Goal: Task Accomplishment & Management: Use online tool/utility

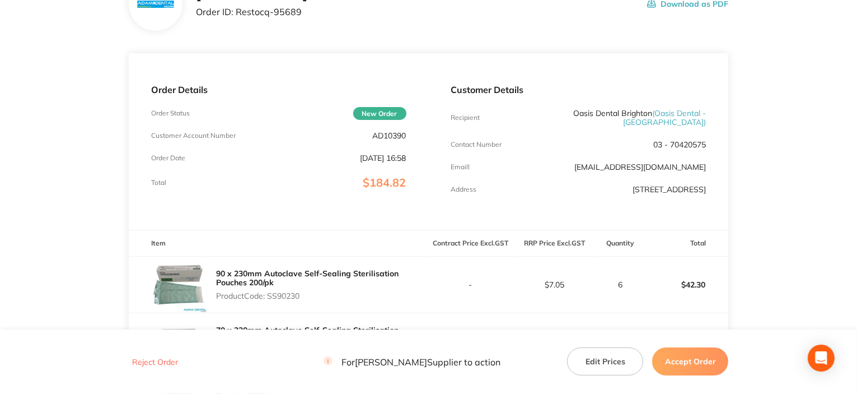
scroll to position [168, 0]
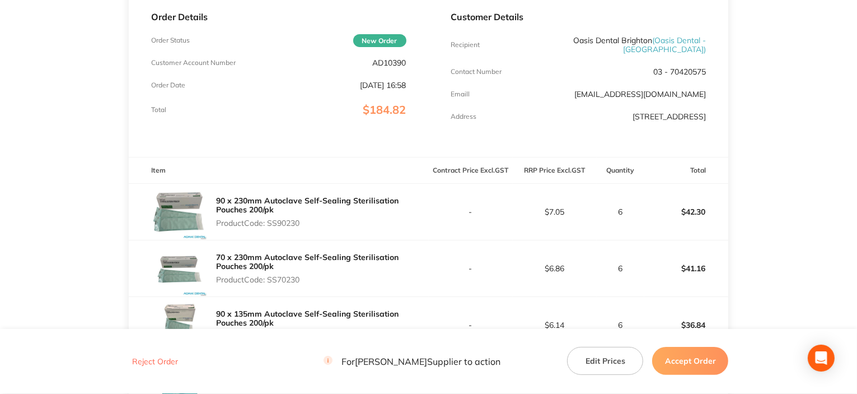
click at [287, 222] on p "Product Code: SS90230" at bounding box center [322, 222] width 213 height 9
copy p "SS90230"
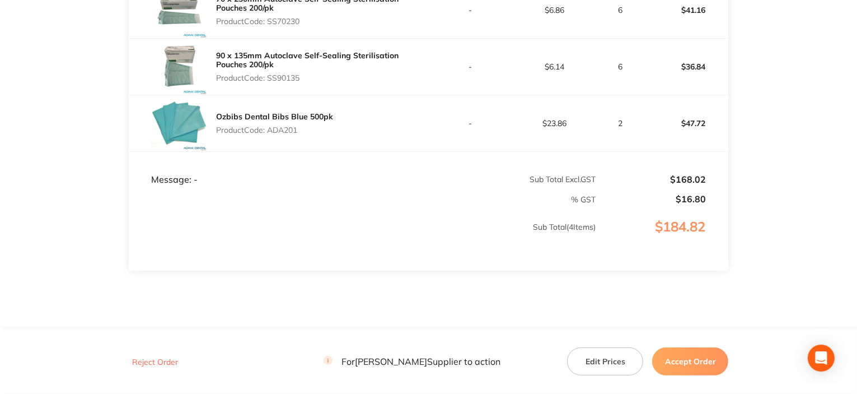
scroll to position [456, 0]
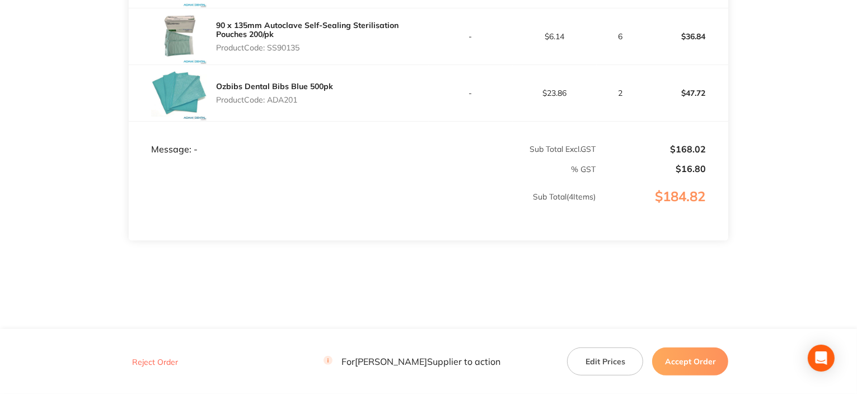
click at [147, 366] on button "Reject Order" at bounding box center [155, 362] width 53 height 10
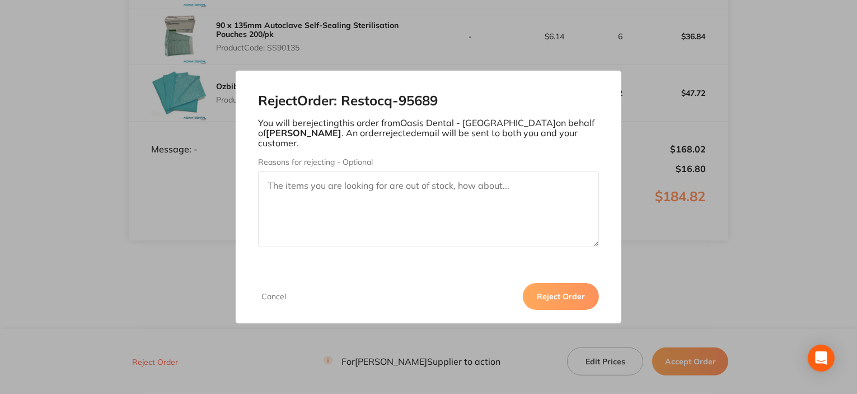
click at [559, 290] on button "Reject Order" at bounding box center [561, 296] width 76 height 27
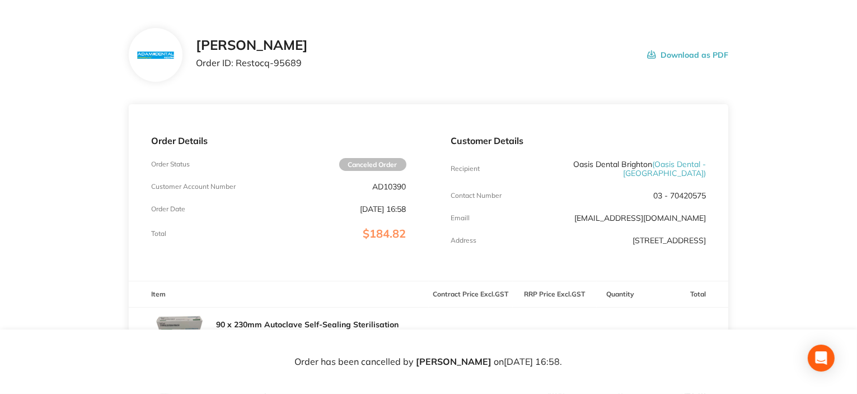
scroll to position [0, 0]
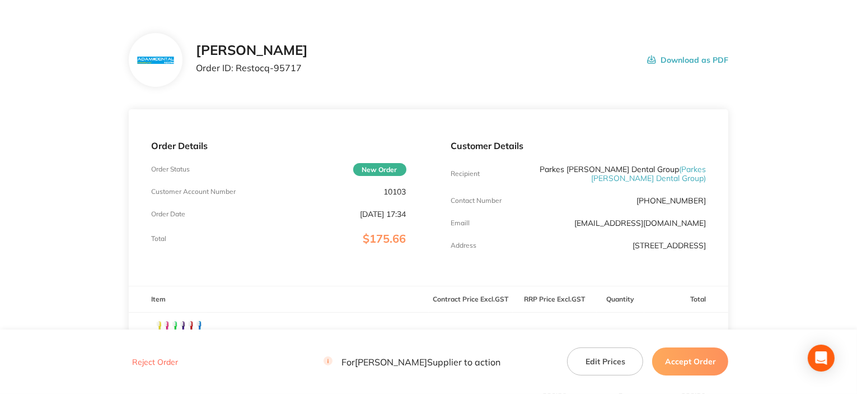
scroll to position [56, 0]
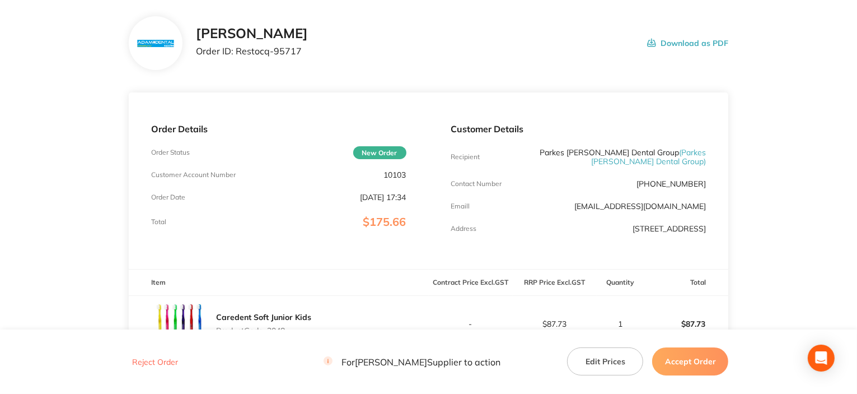
click at [5, 221] on main "[PERSON_NAME] Order ID: Restocq- 95717 Download as PDF Order Details Order Stat…" at bounding box center [428, 356] width 857 height 724
drag, startPoint x: 3, startPoint y: 220, endPoint x: 7, endPoint y: 159, distance: 61.1
click at [7, 159] on main "[PERSON_NAME] Order ID: Restocq- 95717 Download as PDF Order Details Order Stat…" at bounding box center [428, 356] width 857 height 724
click at [425, 234] on div "Order Details Order Status New Order Customer Account Number 10103 Order Date […" at bounding box center [279, 180] width 300 height 176
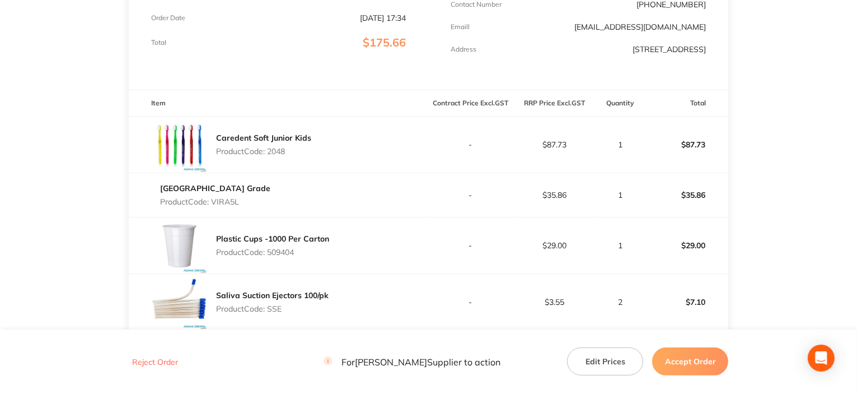
scroll to position [336, 0]
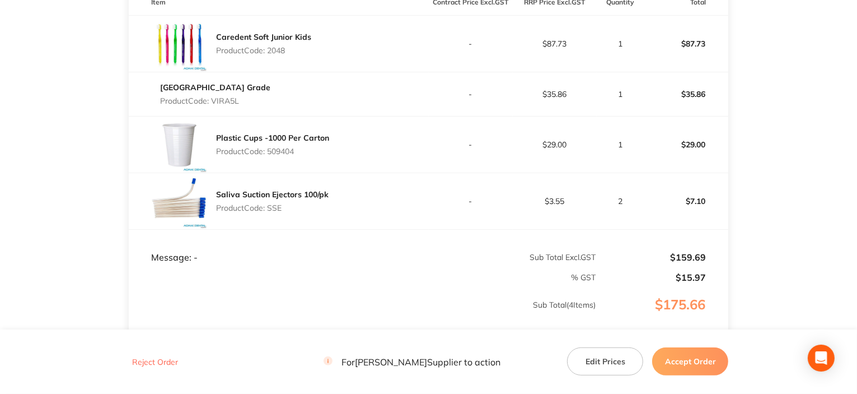
click at [277, 46] on p "Product Code: 2048" at bounding box center [263, 50] width 95 height 9
copy p "2048"
click at [231, 100] on p "Product Code: VIRA5L" at bounding box center [215, 100] width 110 height 9
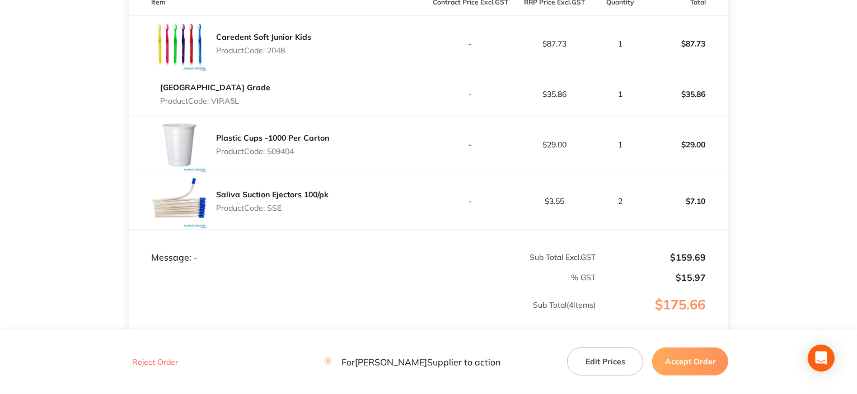
copy p "VIRA5L"
click at [279, 151] on p "Product Code: 509404" at bounding box center [272, 151] width 113 height 9
copy p "509404"
click at [275, 208] on p "Product Code: SSE" at bounding box center [272, 207] width 113 height 9
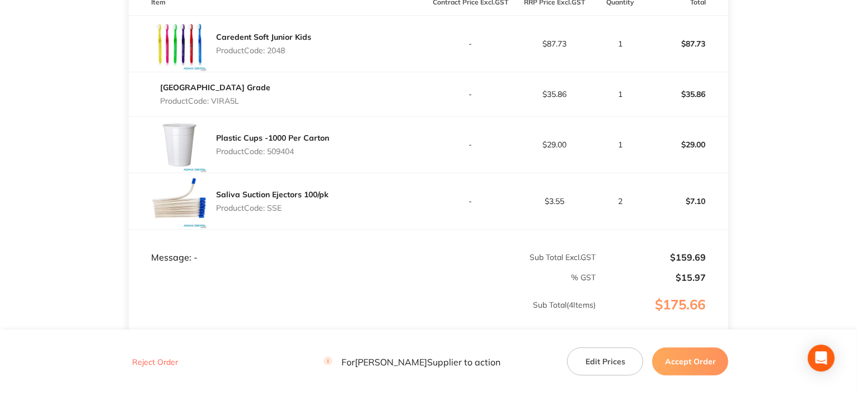
click at [275, 208] on p "Product Code: SSE" at bounding box center [272, 207] width 113 height 9
copy p "SSE"
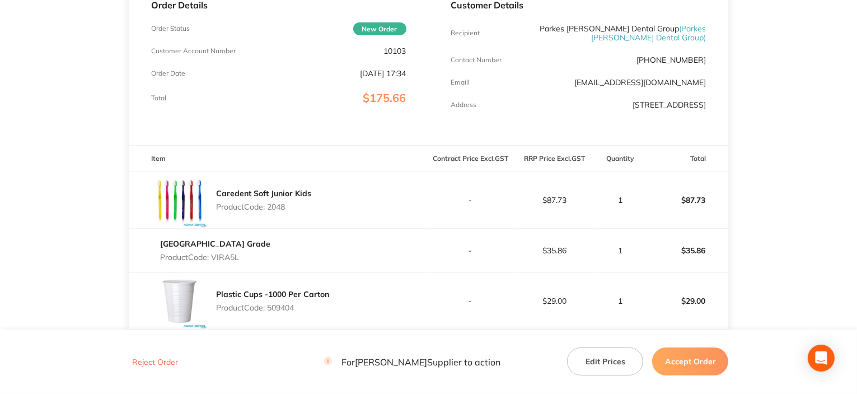
scroll to position [224, 0]
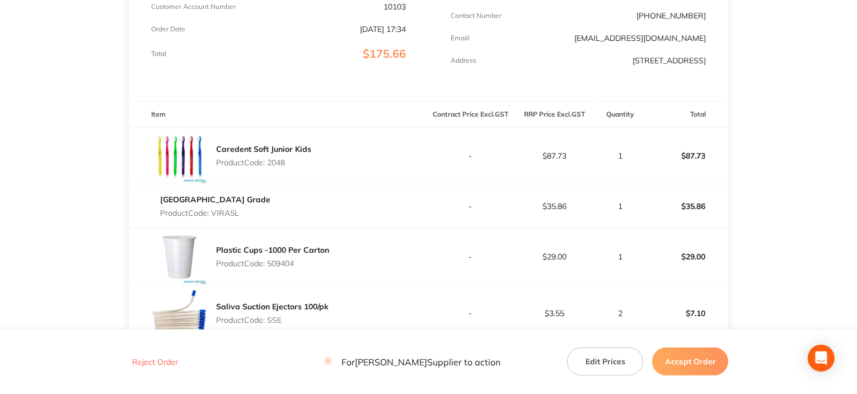
click at [278, 166] on p "Product Code: 2048" at bounding box center [263, 162] width 95 height 9
click at [278, 167] on div "Caredent Soft Junior Kids Product Code: 2048" at bounding box center [263, 155] width 95 height 31
copy p "2048"
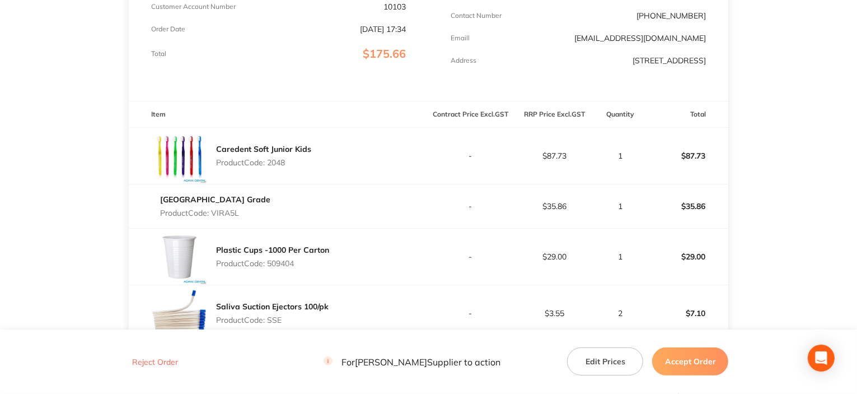
click at [231, 214] on p "Product Code: VIRA5L" at bounding box center [215, 212] width 110 height 9
copy p "VIRA5L"
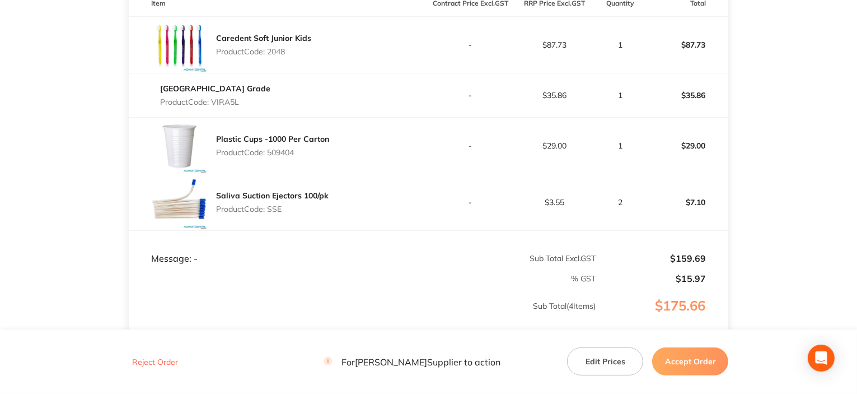
scroll to position [336, 0]
click at [276, 152] on p "Product Code: 509404" at bounding box center [272, 151] width 113 height 9
click at [277, 152] on p "Product Code: 509404" at bounding box center [272, 151] width 113 height 9
copy p "509404"
click at [274, 209] on p "Product Code: SSE" at bounding box center [272, 207] width 113 height 9
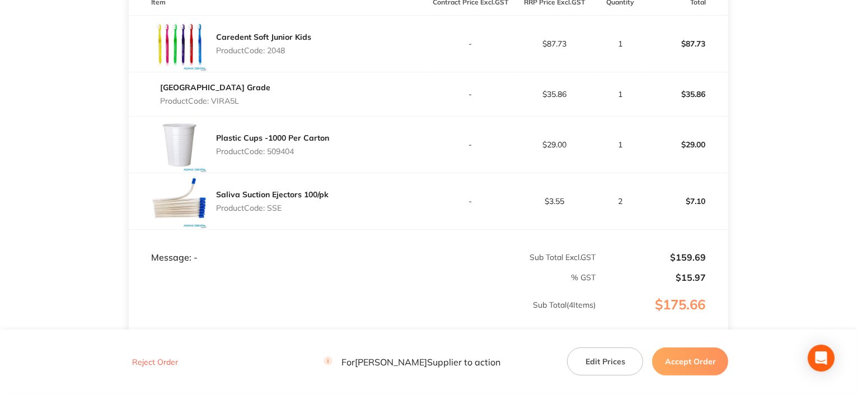
click at [274, 209] on p "Product Code: SSE" at bounding box center [272, 207] width 113 height 9
copy p "SSE"
click at [686, 347] on footer "Reject Order For Adam Dental Supplier to action Edit Prices Accept Order" at bounding box center [428, 361] width 857 height 64
click at [690, 357] on button "Accept Order" at bounding box center [690, 361] width 76 height 28
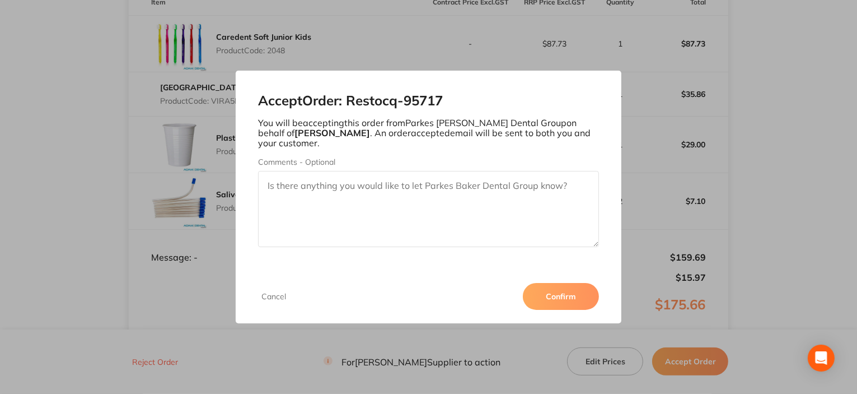
click at [568, 303] on button "Confirm" at bounding box center [561, 296] width 76 height 27
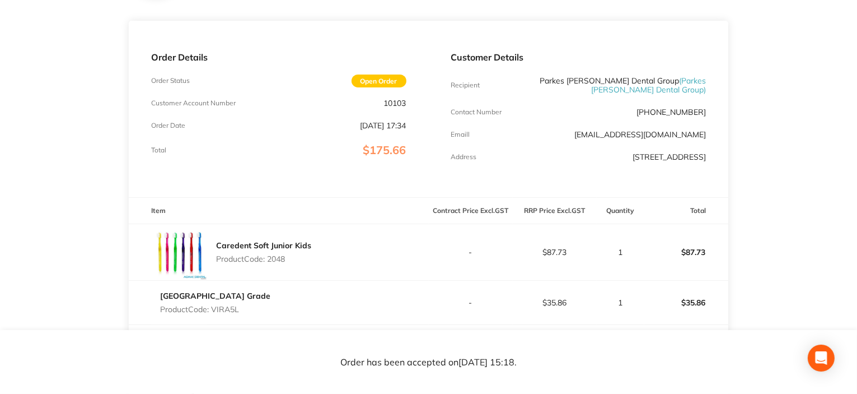
scroll to position [0, 0]
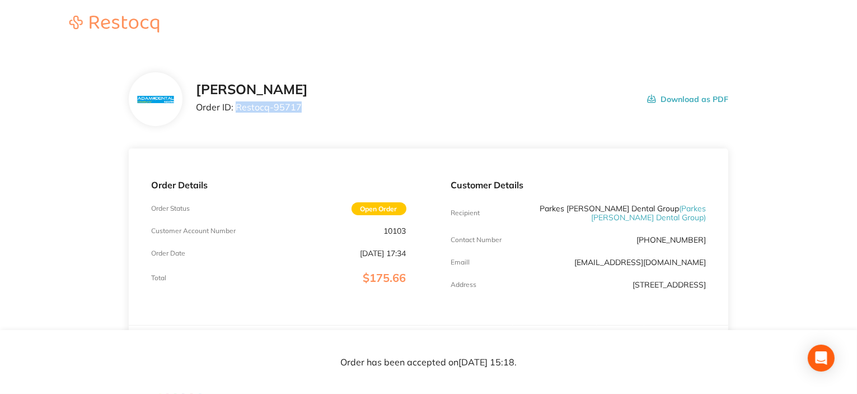
drag, startPoint x: 236, startPoint y: 107, endPoint x: 338, endPoint y: 103, distance: 102.0
click at [338, 103] on div "Adam Dental Order ID: Restocq- 95717 Download as PDF" at bounding box center [462, 99] width 533 height 35
copy p "Restocq- 95717"
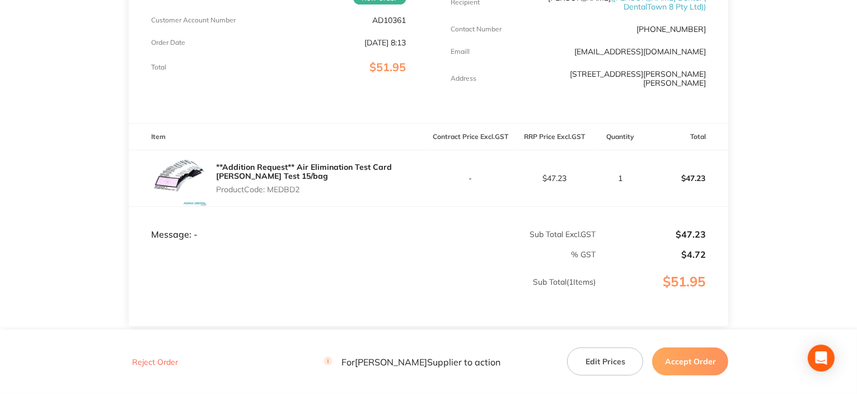
scroll to position [280, 0]
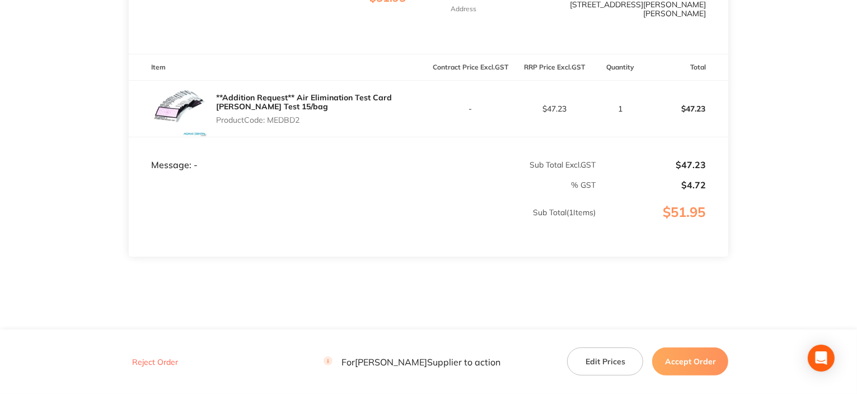
click at [144, 361] on button "Reject Order" at bounding box center [155, 362] width 53 height 10
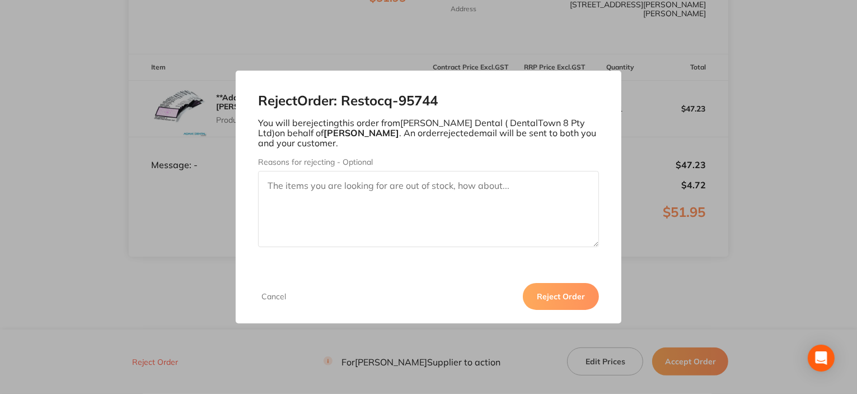
click at [562, 298] on button "Reject Order" at bounding box center [561, 296] width 76 height 27
